Goal: Check status: Check status

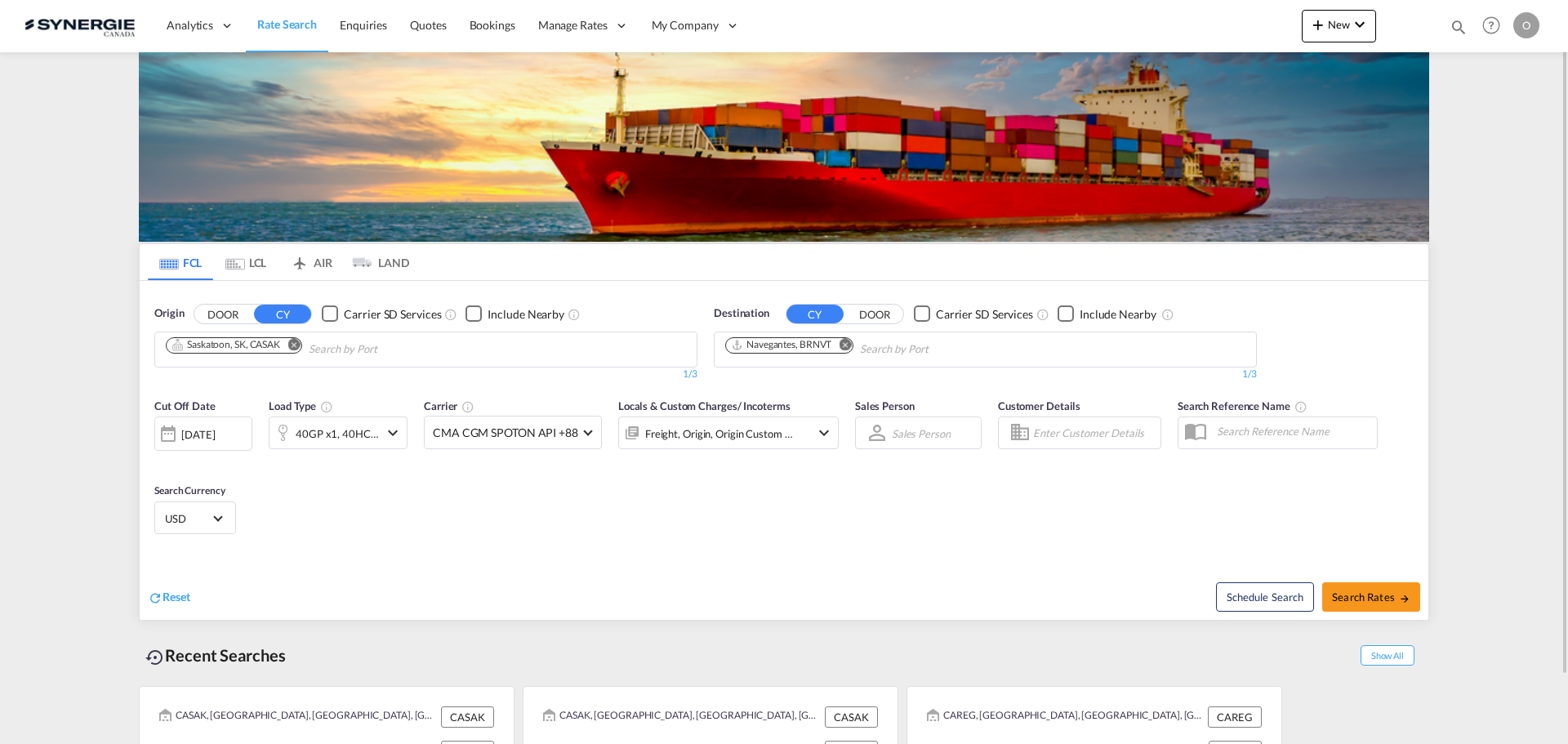
click at [1456, 22] on md-icon "icon-magnify" at bounding box center [1459, 27] width 18 height 18
click at [1402, 25] on input at bounding box center [1336, 26] width 203 height 28
paste input "SYC002102"
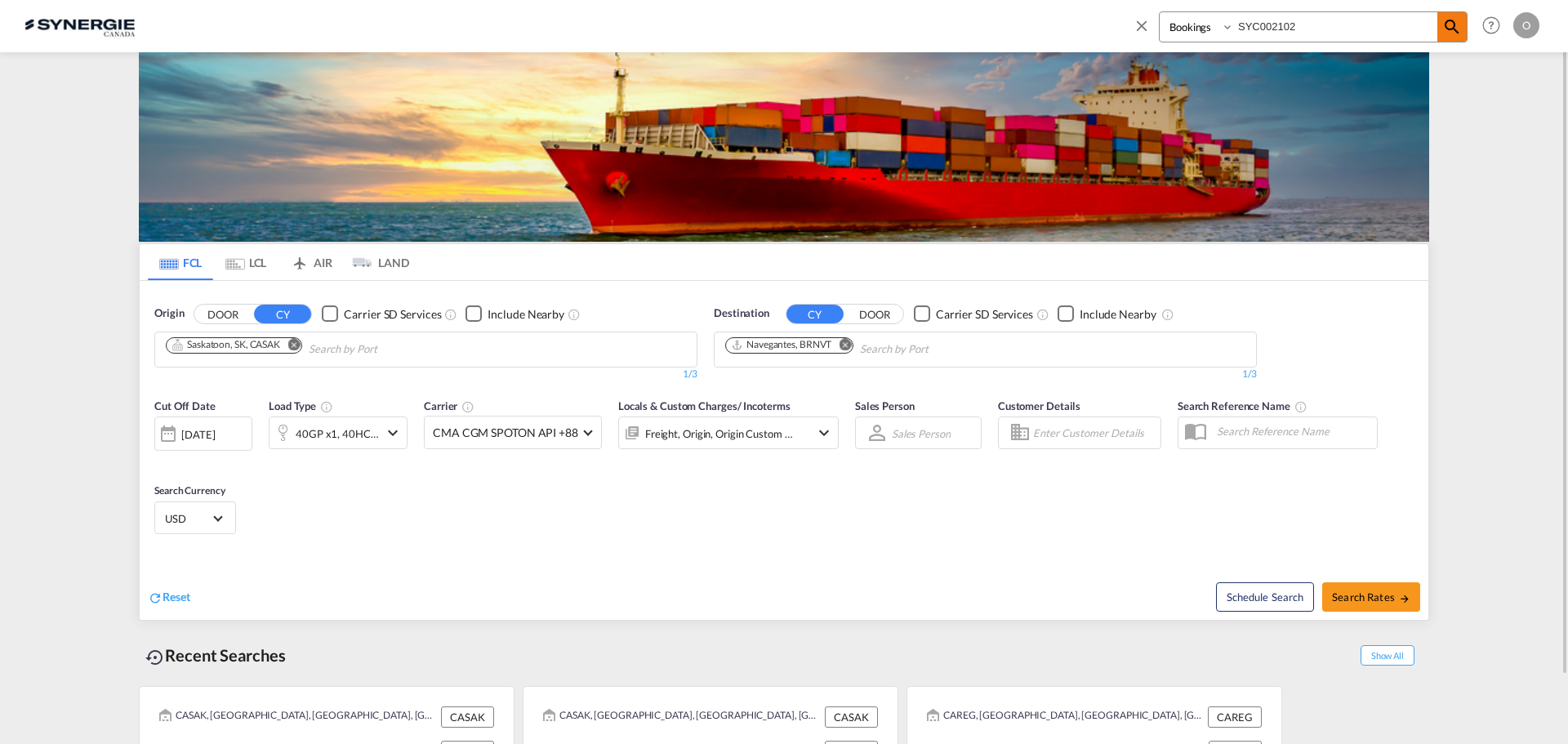
type input "SYC002102"
click at [1449, 28] on md-icon "icon-magnify" at bounding box center [1452, 27] width 20 height 20
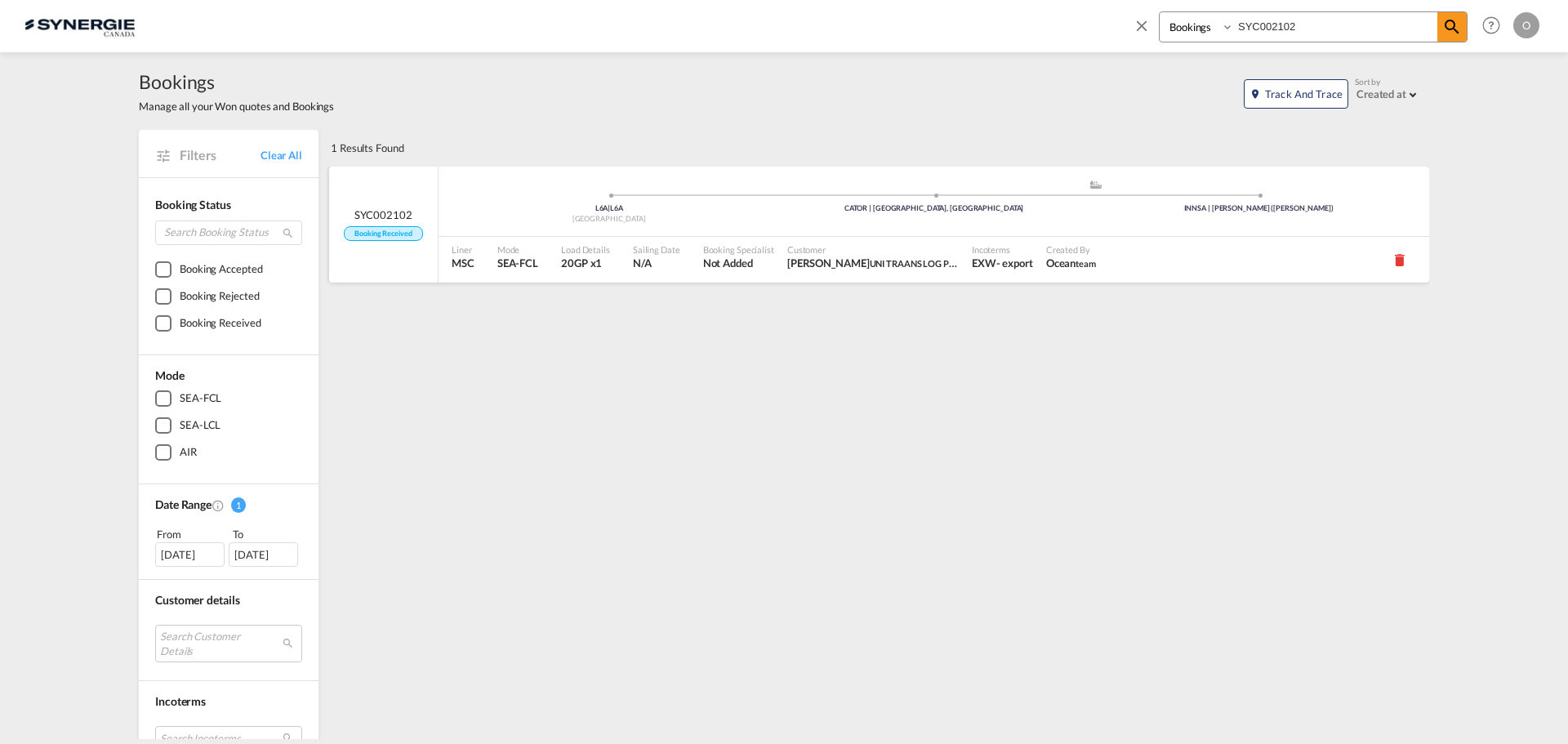
click at [982, 259] on div "EXW" at bounding box center [984, 263] width 24 height 15
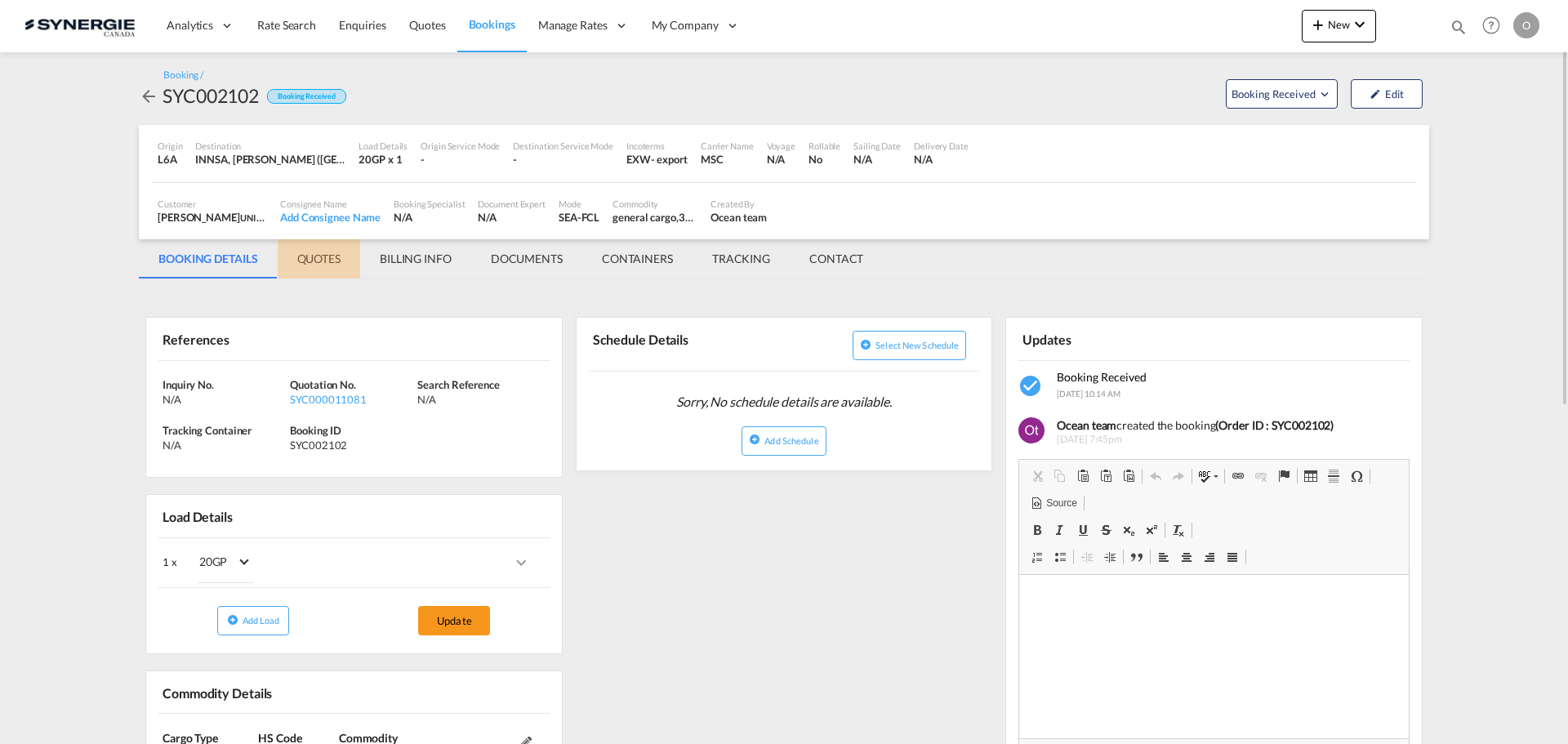
click at [306, 260] on md-tab-item "QUOTES" at bounding box center [319, 259] width 83 height 40
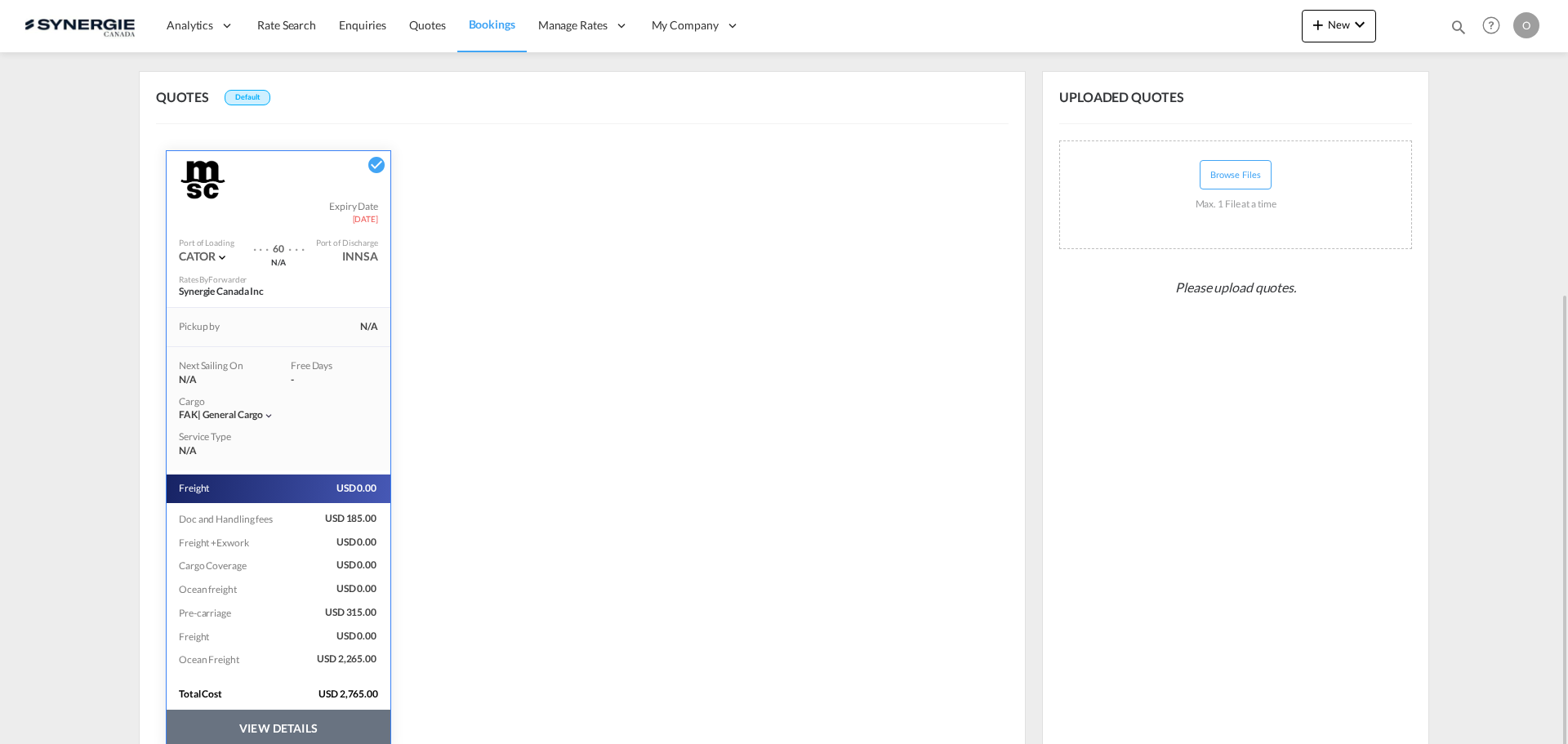
scroll to position [317, 0]
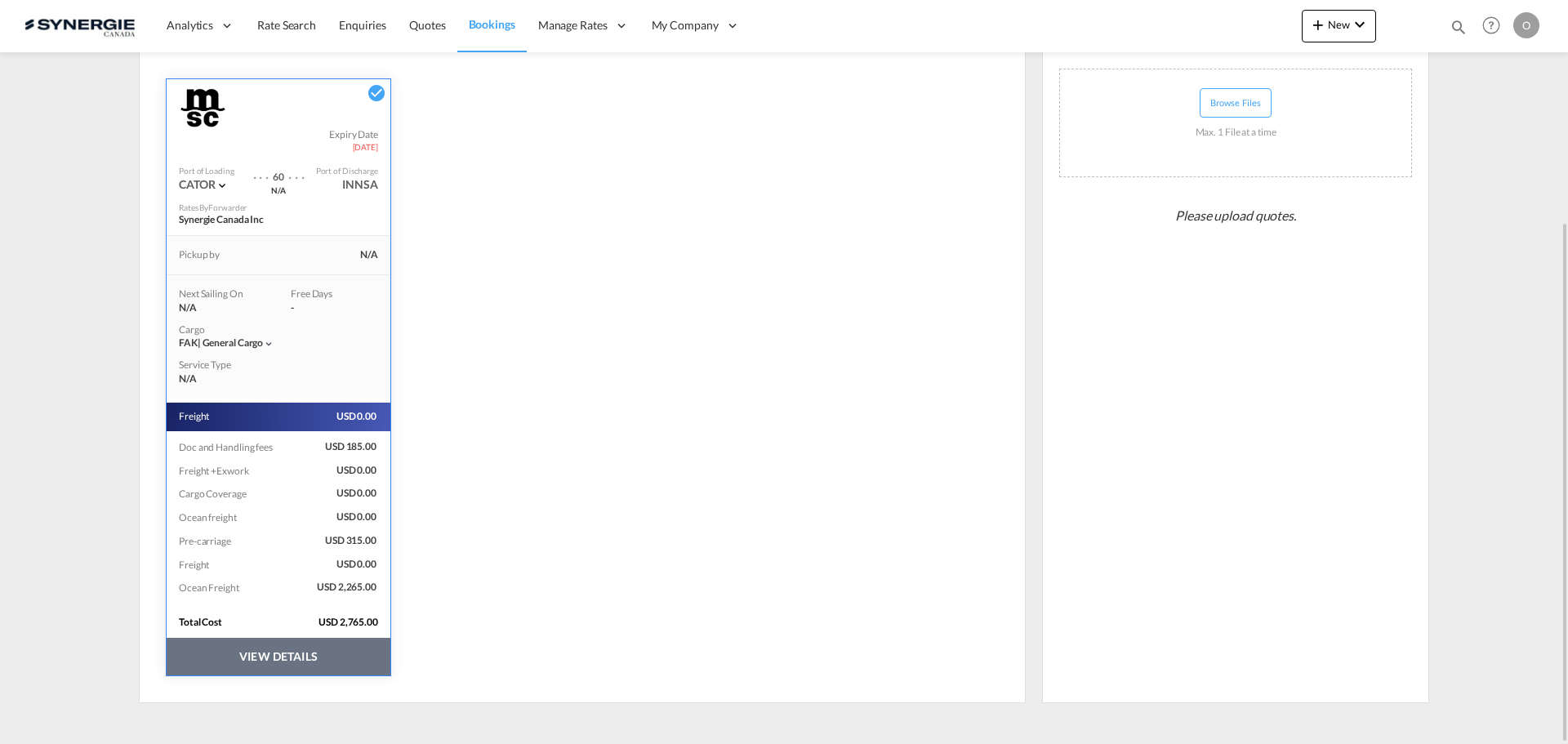
click at [335, 647] on button "VIEW DETAILS" at bounding box center [278, 656] width 224 height 38
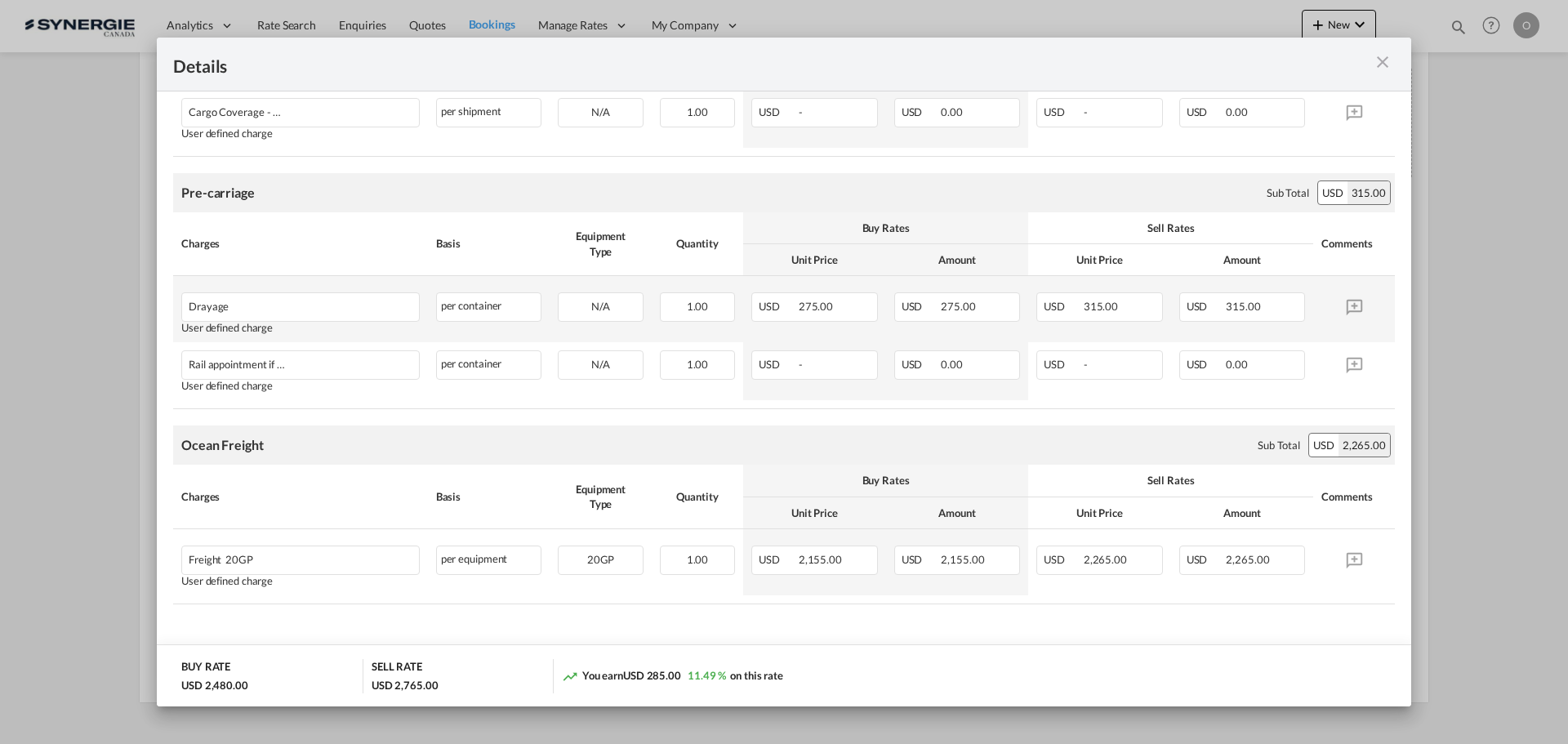
scroll to position [938, 0]
